Goal: Use online tool/utility

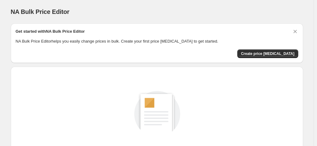
scroll to position [85, 0]
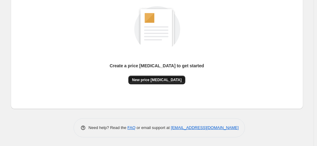
click at [149, 79] on span "New price [MEDICAL_DATA]" at bounding box center [157, 79] width 50 height 5
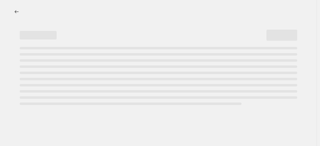
select select "percentage"
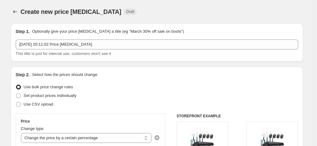
scroll to position [62, 0]
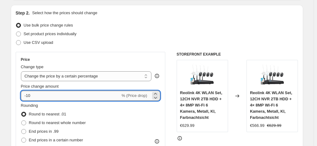
click at [64, 96] on input "-10" at bounding box center [71, 96] width 100 height 10
type input "-1"
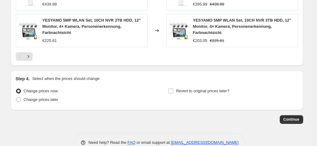
scroll to position [485, 0]
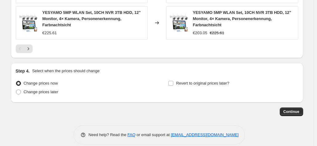
type input "-38"
click at [285, 107] on button "Continue" at bounding box center [291, 111] width 23 height 9
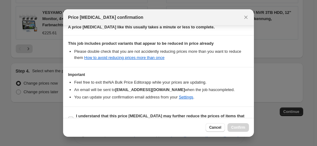
scroll to position [112, 0]
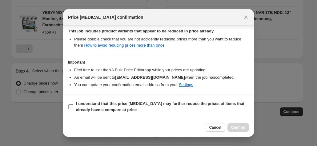
click at [185, 103] on b "I understand that this price [MEDICAL_DATA] may further reduce the prices of it…" at bounding box center [160, 106] width 169 height 11
click at [73, 104] on input "I understand that this price [MEDICAL_DATA] may further reduce the prices of it…" at bounding box center [70, 106] width 5 height 5
checkbox input "true"
click at [236, 125] on span "Confirm" at bounding box center [238, 127] width 14 height 5
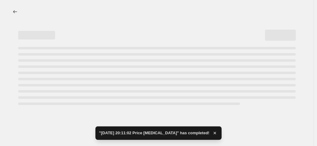
select select "percentage"
